Goal: Communication & Community: Answer question/provide support

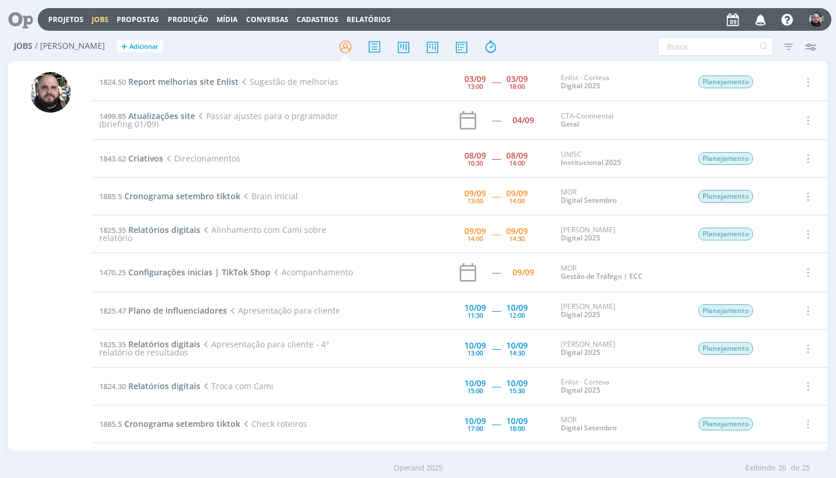
scroll to position [82, 0]
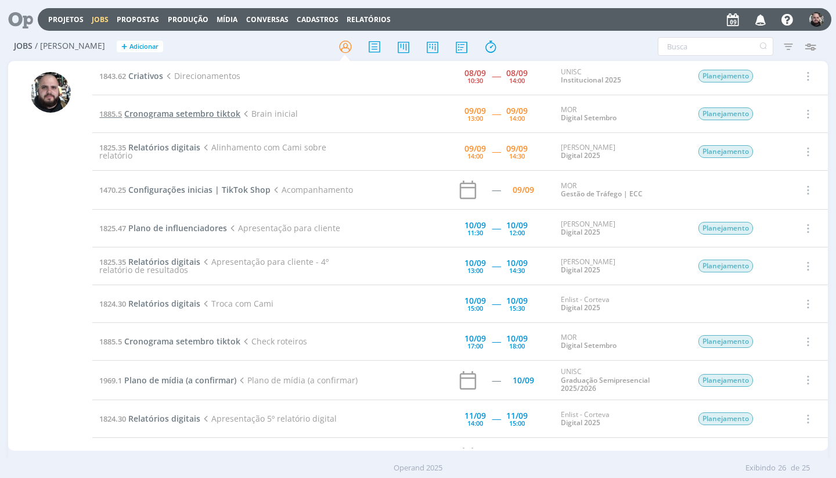
click at [174, 114] on span "Cronograma setembro tiktok" at bounding box center [182, 113] width 116 height 11
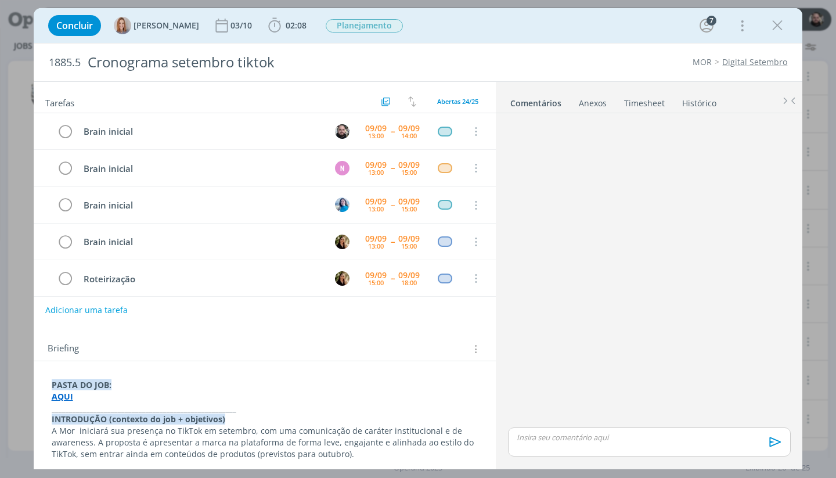
click at [706, 60] on link "MOR" at bounding box center [702, 61] width 19 height 11
click at [786, 20] on button "dialog" at bounding box center [777, 25] width 17 height 17
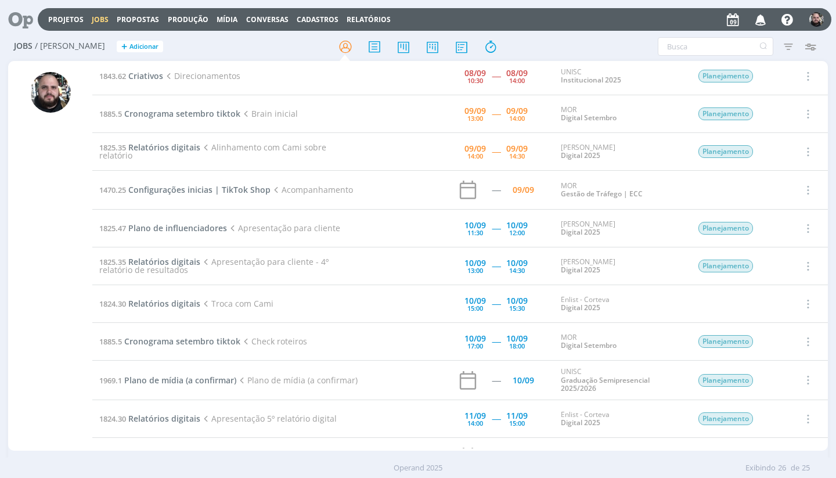
click at [21, 20] on icon at bounding box center [17, 19] width 24 height 23
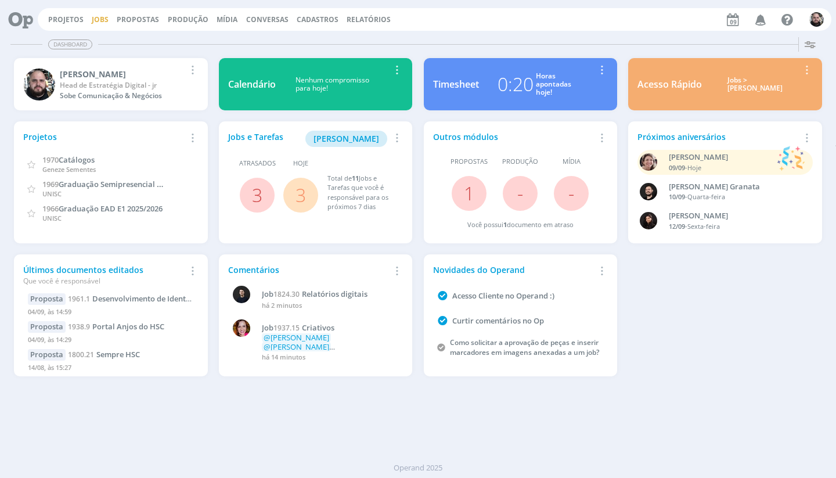
click at [98, 15] on link "Jobs" at bounding box center [100, 20] width 17 height 10
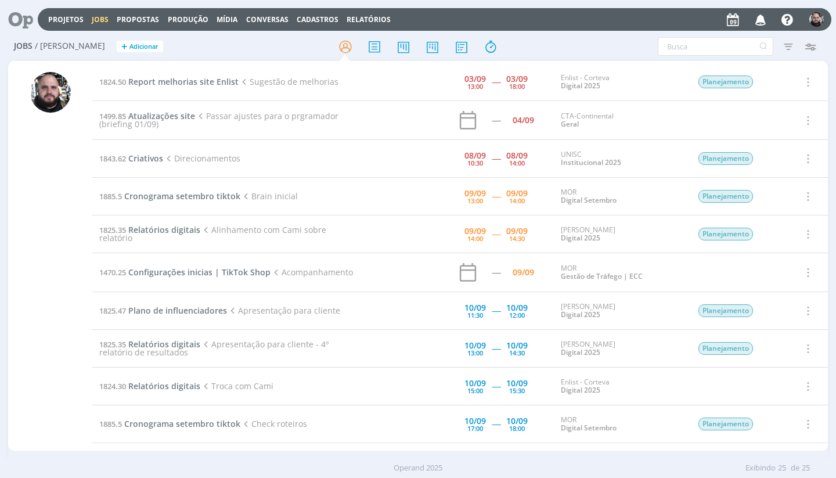
scroll to position [82, 0]
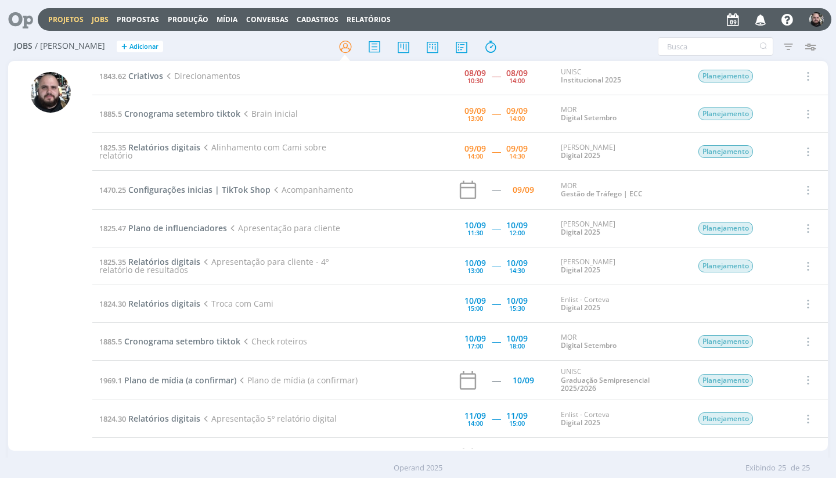
click at [70, 20] on link "Projetos" at bounding box center [65, 20] width 35 height 10
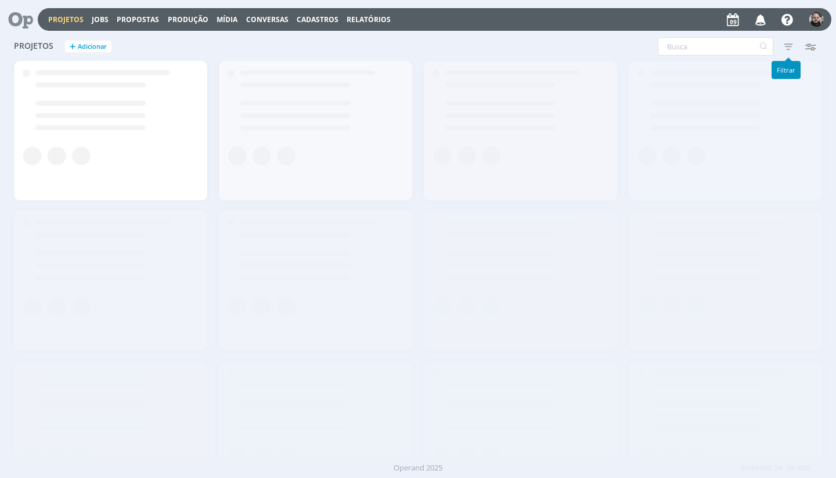
click at [783, 51] on icon "button" at bounding box center [788, 46] width 21 height 21
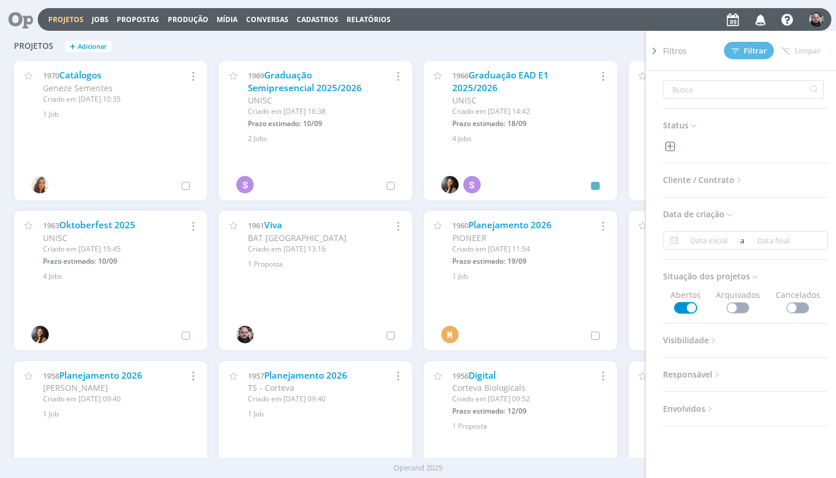
click at [730, 184] on span "Cliente / Contrato" at bounding box center [703, 180] width 81 height 15
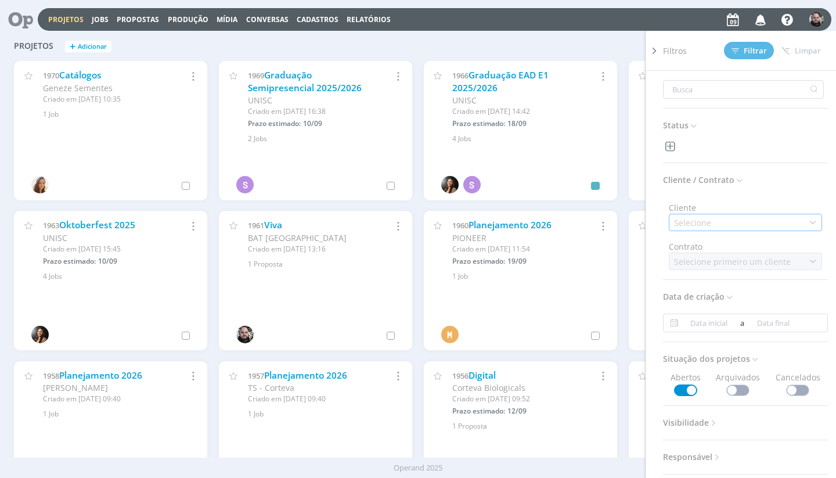
click at [720, 220] on div "Selecione" at bounding box center [745, 222] width 153 height 17
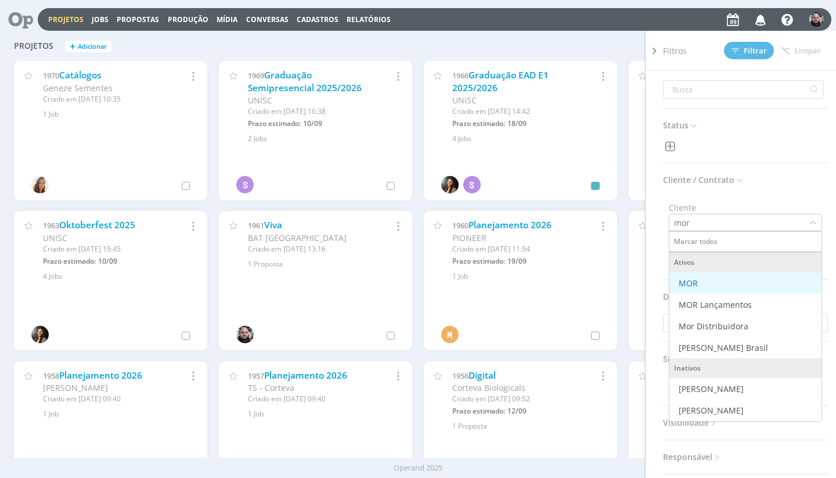
type input "mor"
click at [696, 286] on div "MOR" at bounding box center [688, 283] width 19 height 12
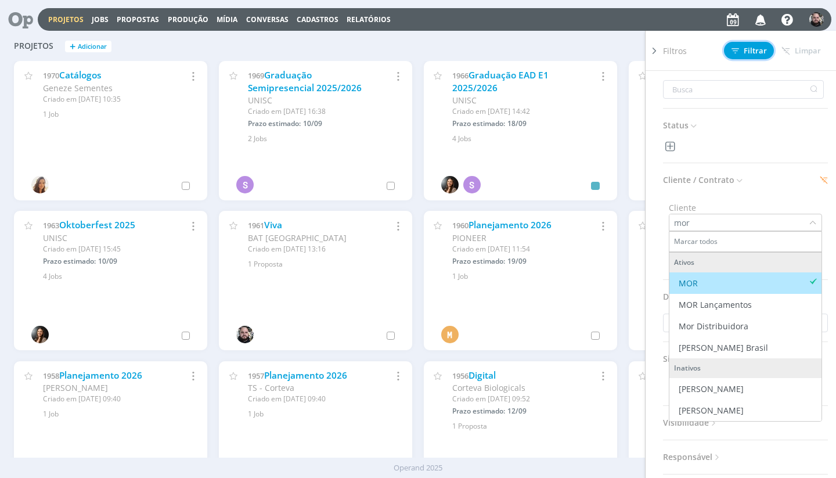
click at [763, 51] on span "Filtrar" at bounding box center [749, 51] width 35 height 8
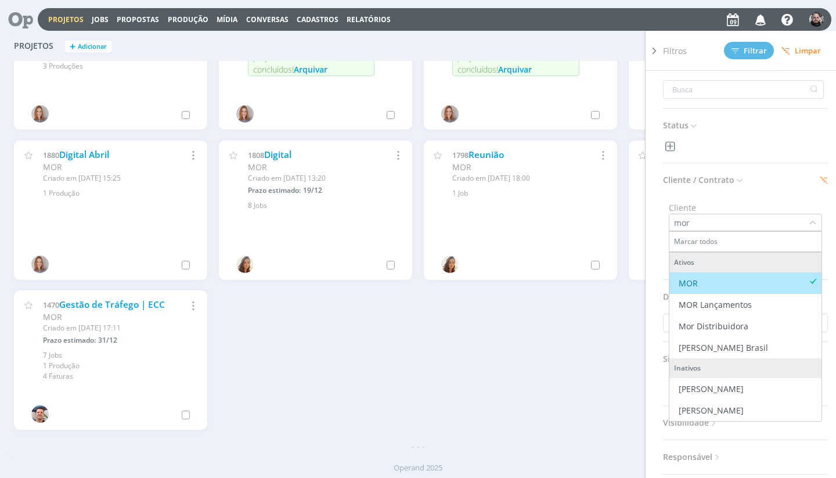
click at [353, 369] on div "1888 Digital Dezembro MOR Criado em 18/03 às 15:37 Prazo estimado: 05/01/2026 S…" at bounding box center [418, 140] width 820 height 600
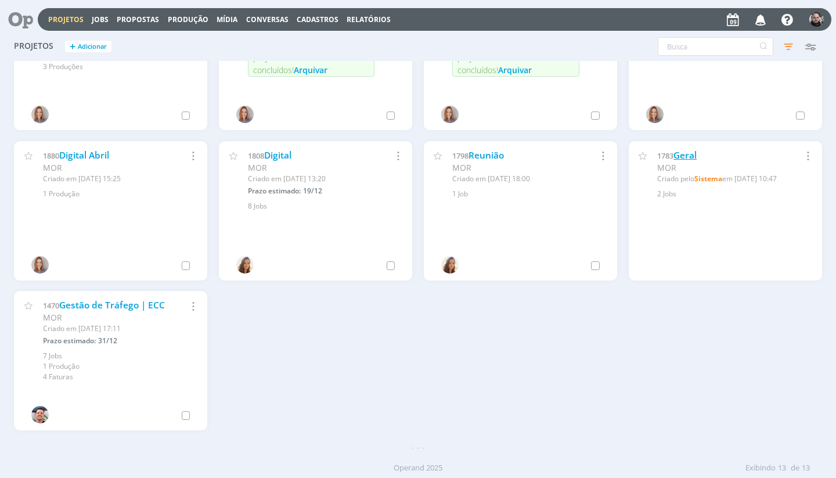
click at [694, 152] on link "Geral" at bounding box center [685, 155] width 23 height 12
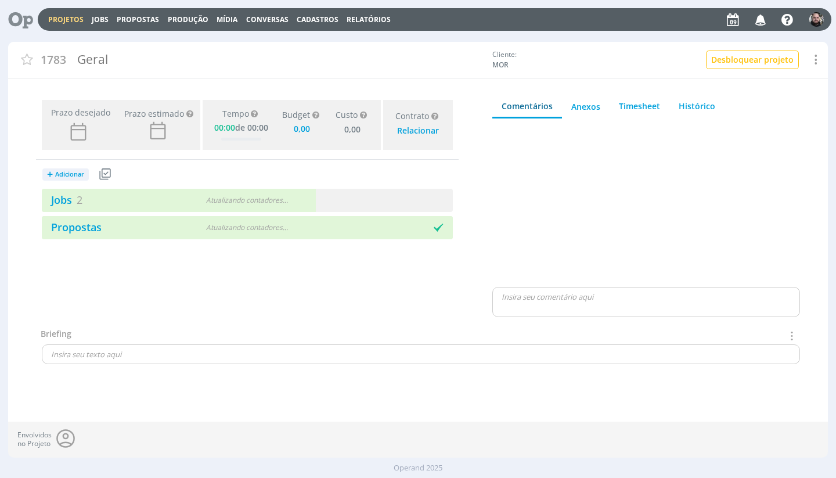
type input "0,00"
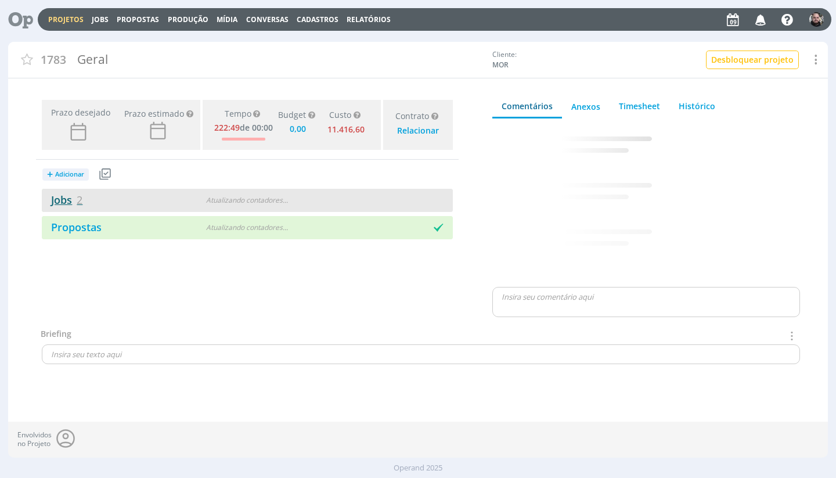
click at [82, 202] on span "2" at bounding box center [80, 200] width 6 height 14
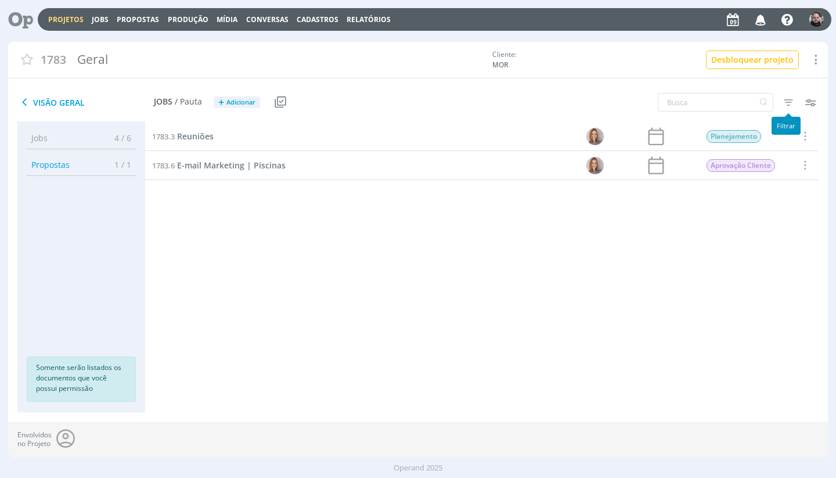
click at [792, 101] on icon "button" at bounding box center [788, 102] width 21 height 21
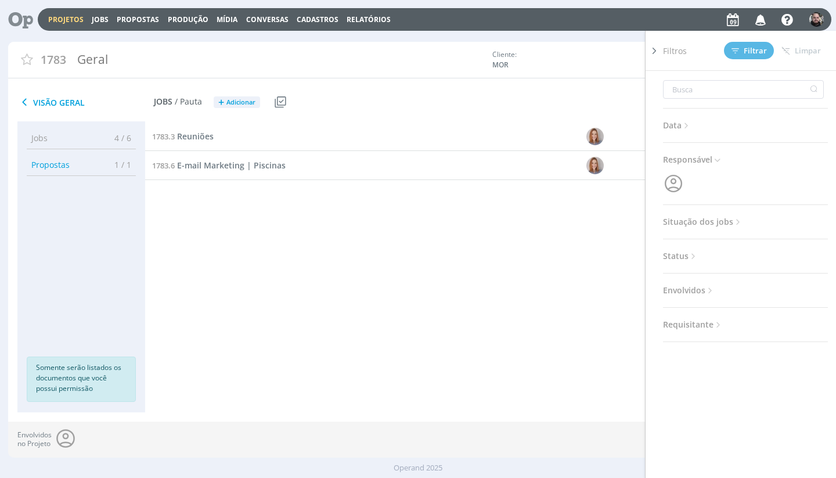
click at [705, 219] on span "Situação dos jobs" at bounding box center [703, 221] width 80 height 15
click at [733, 252] on span at bounding box center [738, 253] width 23 height 12
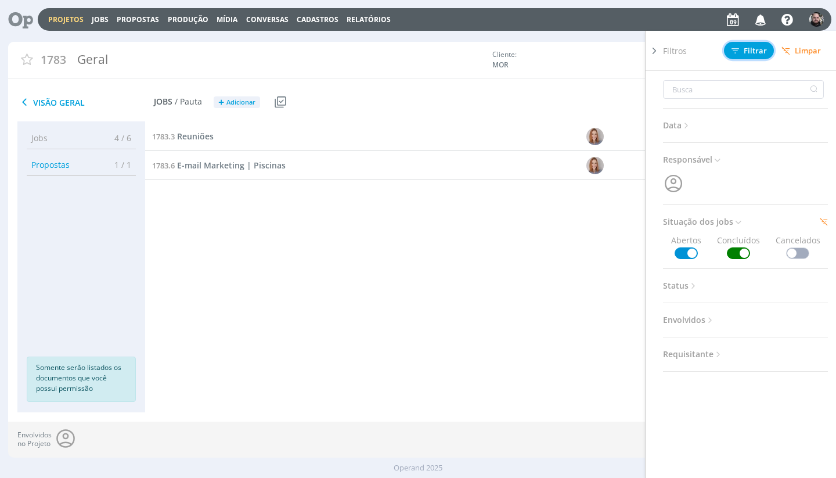
click at [746, 56] on button "Filtrar" at bounding box center [749, 50] width 50 height 17
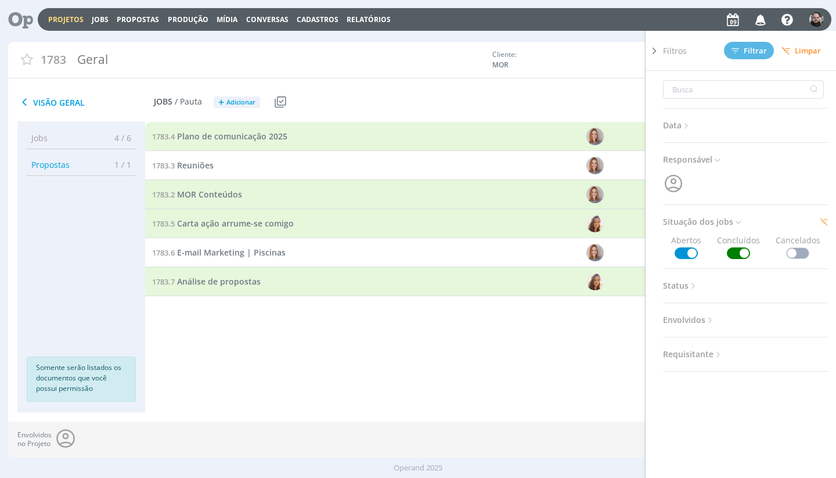
click at [243, 356] on div "1783.4 Plano de comunicação 2025 02/09 Entregue Selecionar Reabrir 1783.3 Reuni…" at bounding box center [482, 255] width 674 height 267
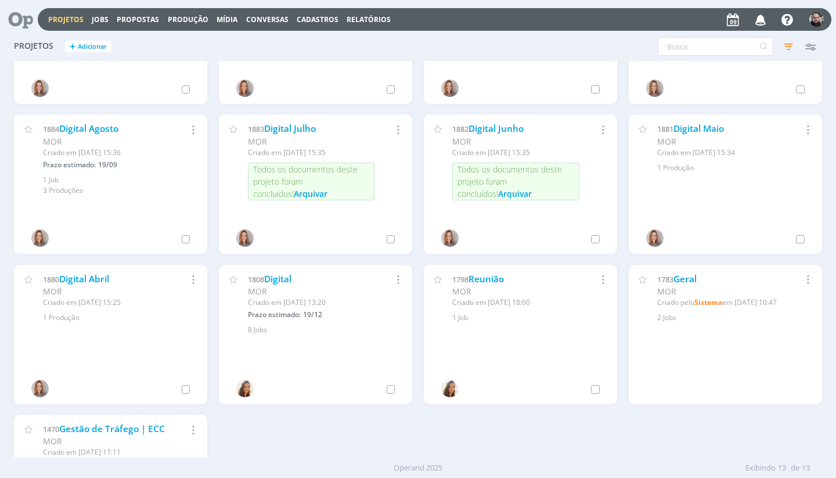
scroll to position [100, 0]
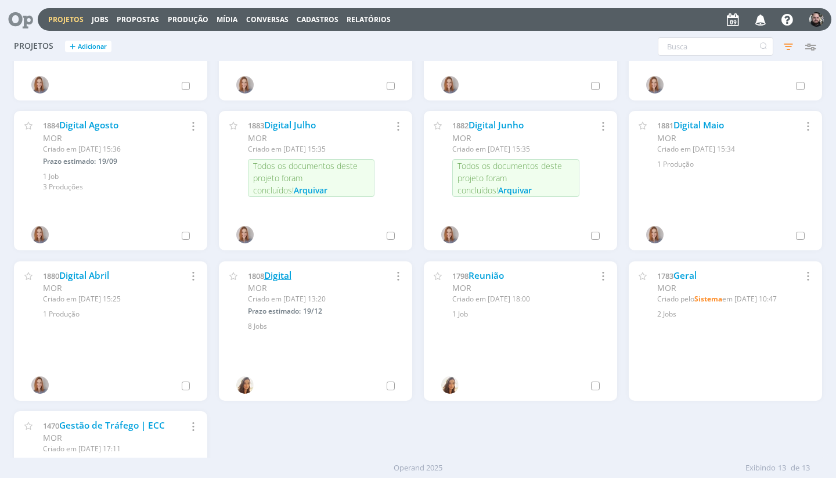
click at [279, 280] on link "Digital" at bounding box center [277, 276] width 27 height 12
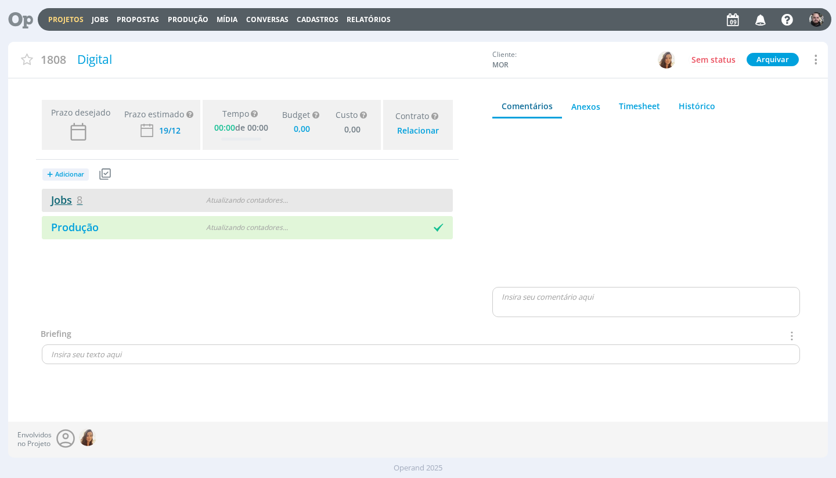
type input "0,00"
click at [66, 201] on link "Jobs 8" at bounding box center [62, 200] width 41 height 14
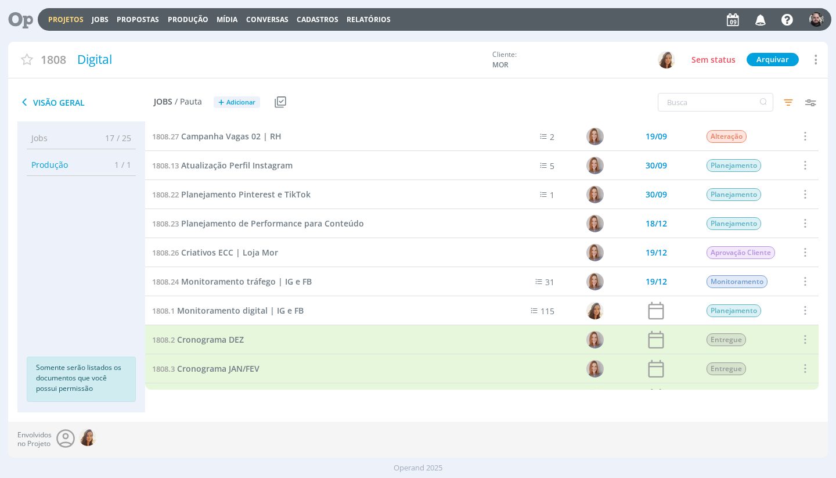
scroll to position [321, 0]
click at [215, 192] on span "Planejamento Pinterest e TikTok" at bounding box center [246, 192] width 130 height 11
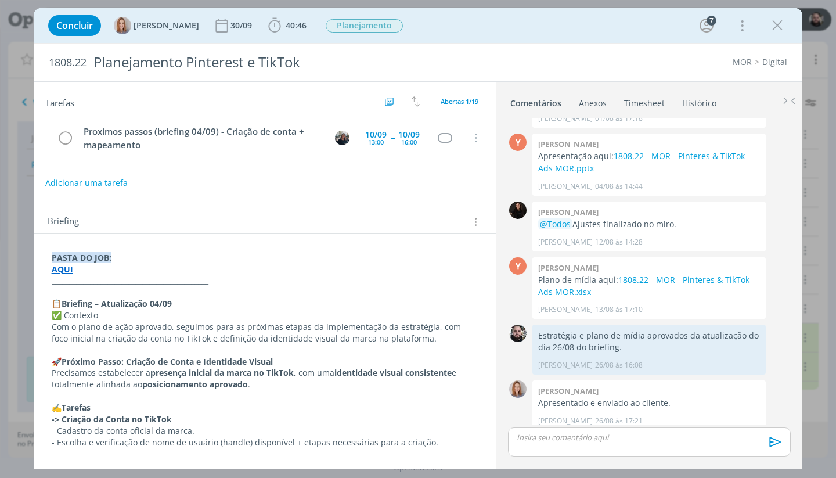
click at [246, 283] on p "_____________________________________________" at bounding box center [265, 281] width 427 height 12
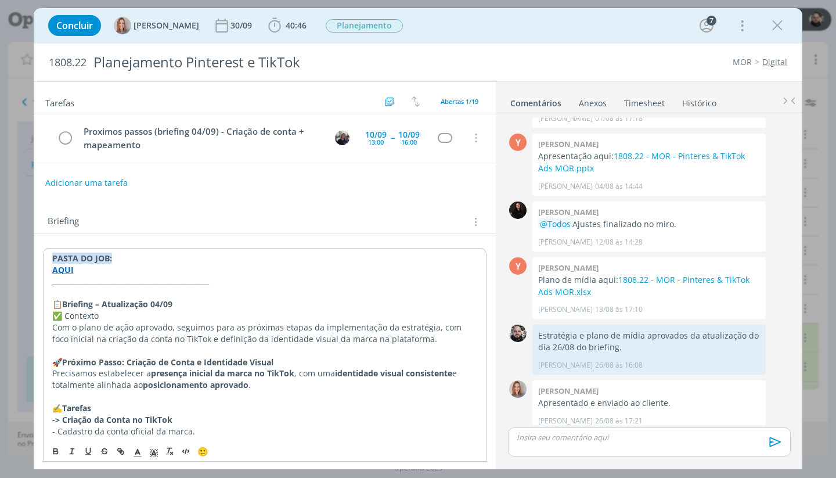
click at [247, 301] on p "📋 Briefing – Atualização 04/09" at bounding box center [265, 305] width 426 height 12
click at [451, 26] on div "Concluir Amanda Oliveira 30/09 40:46 Iniciar Apontar Data * 09/09/2025 Horas * …" at bounding box center [418, 26] width 752 height 28
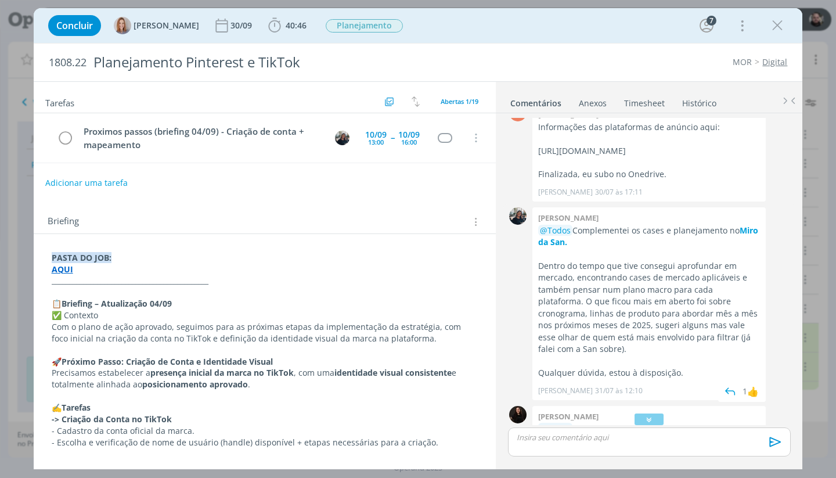
scroll to position [95, 0]
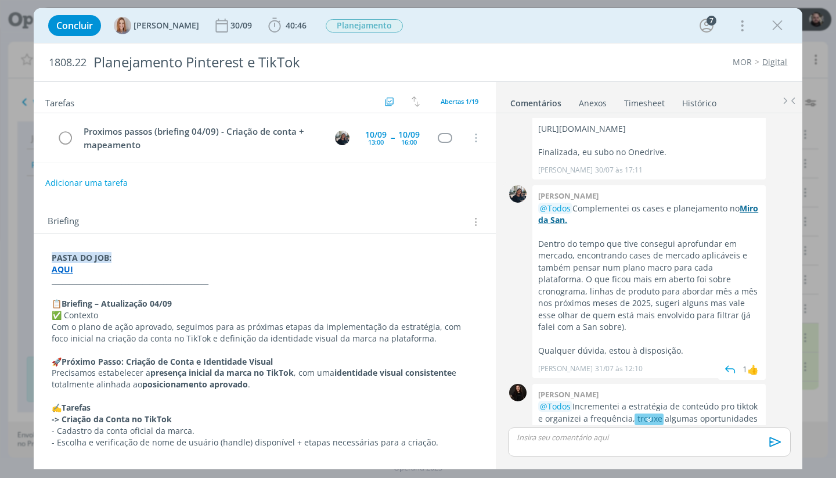
click at [579, 225] on strong "Miro da San." at bounding box center [648, 214] width 220 height 23
click at [775, 21] on icon "dialog" at bounding box center [777, 25] width 17 height 17
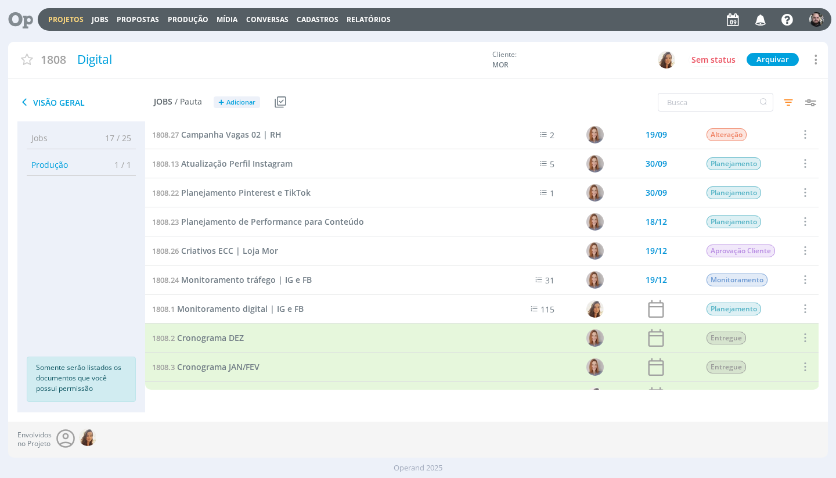
click at [20, 25] on icon at bounding box center [17, 19] width 24 height 23
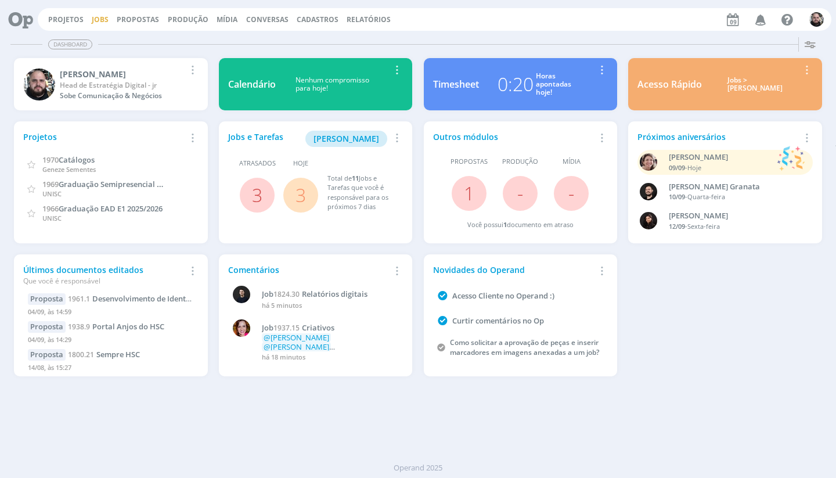
click at [96, 18] on link "Jobs" at bounding box center [100, 20] width 17 height 10
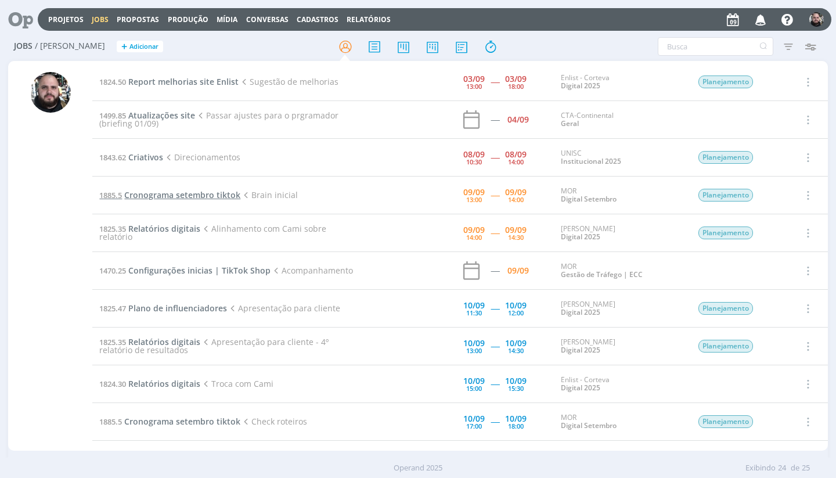
click at [170, 193] on span "Cronograma setembro tiktok" at bounding box center [182, 194] width 116 height 11
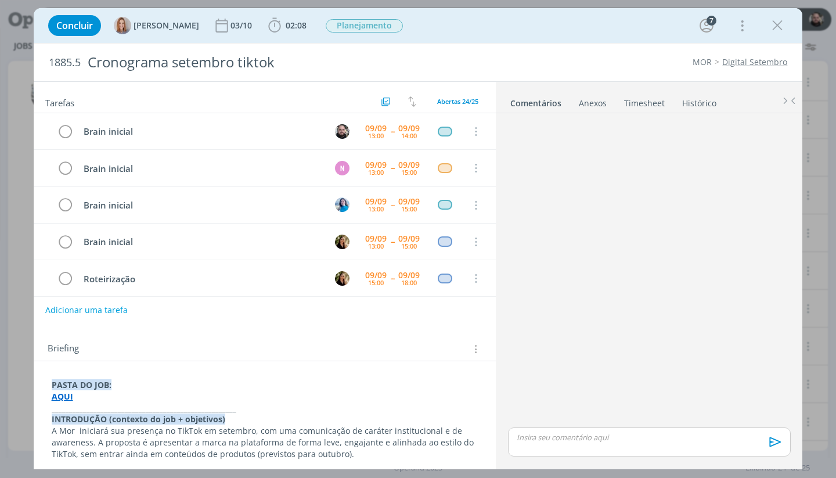
click at [558, 432] on div "dialog" at bounding box center [649, 442] width 282 height 29
drag, startPoint x: 648, startPoint y: 416, endPoint x: 677, endPoint y: 415, distance: 29.0
click at [677, 415] on p "Board com pesquisa de social media aqui." at bounding box center [650, 415] width 264 height 10
click at [573, 444] on icon "dialog" at bounding box center [569, 445] width 9 height 9
paste input "https://miro.com/app/board/uXjVJZxLjf8=/?share_link_id=768267900624"
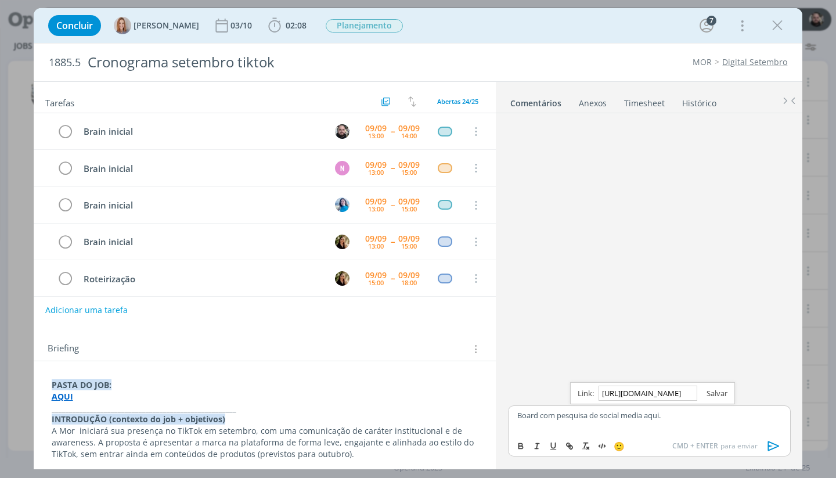
click at [710, 390] on link "dialog" at bounding box center [713, 393] width 30 height 10
click at [677, 412] on p "Board com pesquisa de social media aqui." at bounding box center [650, 415] width 264 height 10
drag, startPoint x: 642, startPoint y: 426, endPoint x: 657, endPoint y: 428, distance: 15.3
click at [657, 428] on p "Apresentação do plano dos canais aqui." at bounding box center [650, 425] width 264 height 10
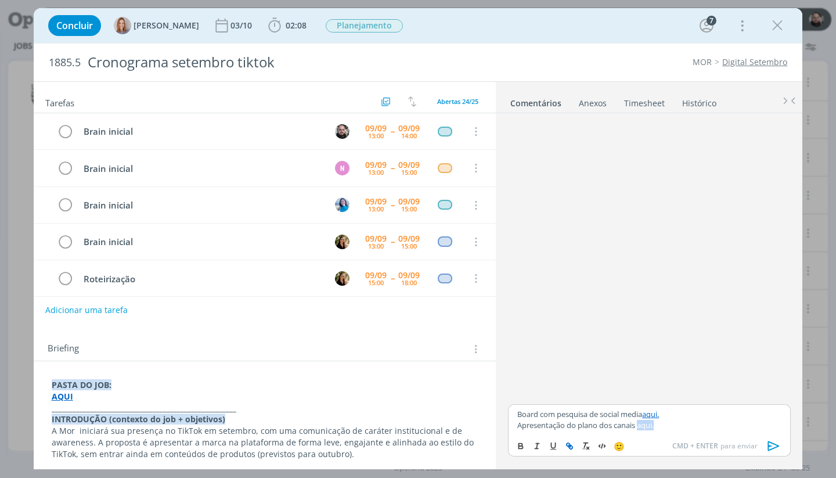
click at [568, 444] on icon "dialog" at bounding box center [569, 445] width 9 height 9
paste input "https://sobeae.sharepoint.com/:b:/s/SOBEAE/ESfkAYbNXtZMgfv_StIBLIsBZFwiQoZy4d39…"
type input "https://sobeae.sharepoint.com/:b:/s/SOBEAE/ESfkAYbNXtZMgfv_StIBLIsBZFwiQoZy4d39…"
click at [706, 400] on link "dialog" at bounding box center [708, 402] width 30 height 10
click at [700, 417] on p "Board com pesquisa de social media aqui." at bounding box center [650, 414] width 264 height 10
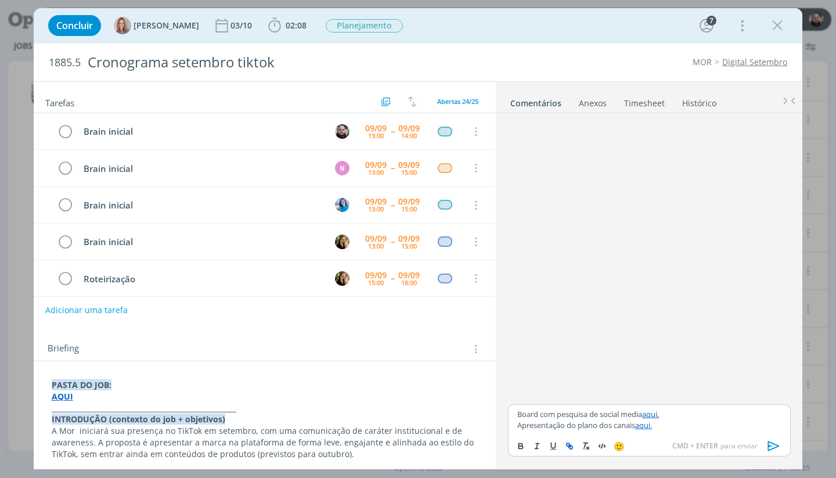
click at [770, 444] on icon "dialog" at bounding box center [774, 445] width 17 height 17
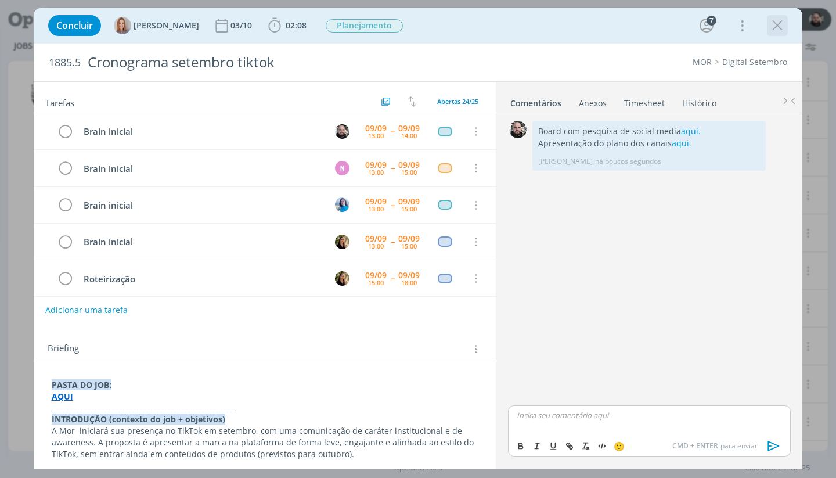
click at [777, 31] on icon "dialog" at bounding box center [777, 25] width 17 height 17
